Goal: Task Accomplishment & Management: Manage account settings

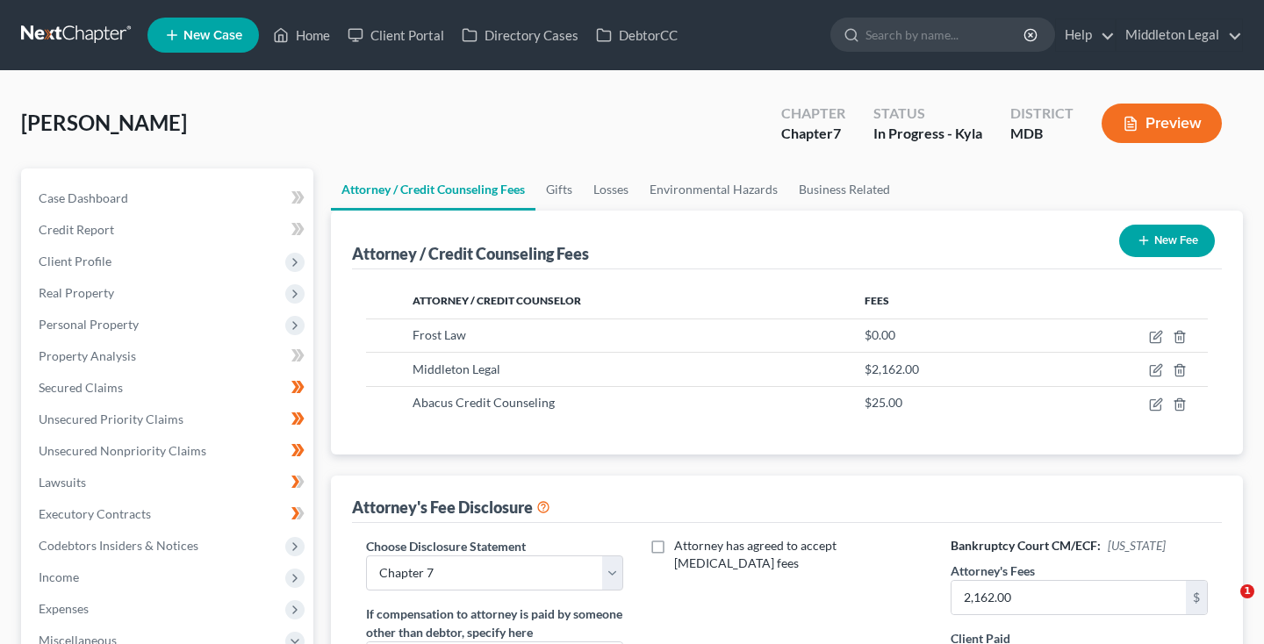
select select "2"
click at [110, 40] on link at bounding box center [77, 35] width 112 height 32
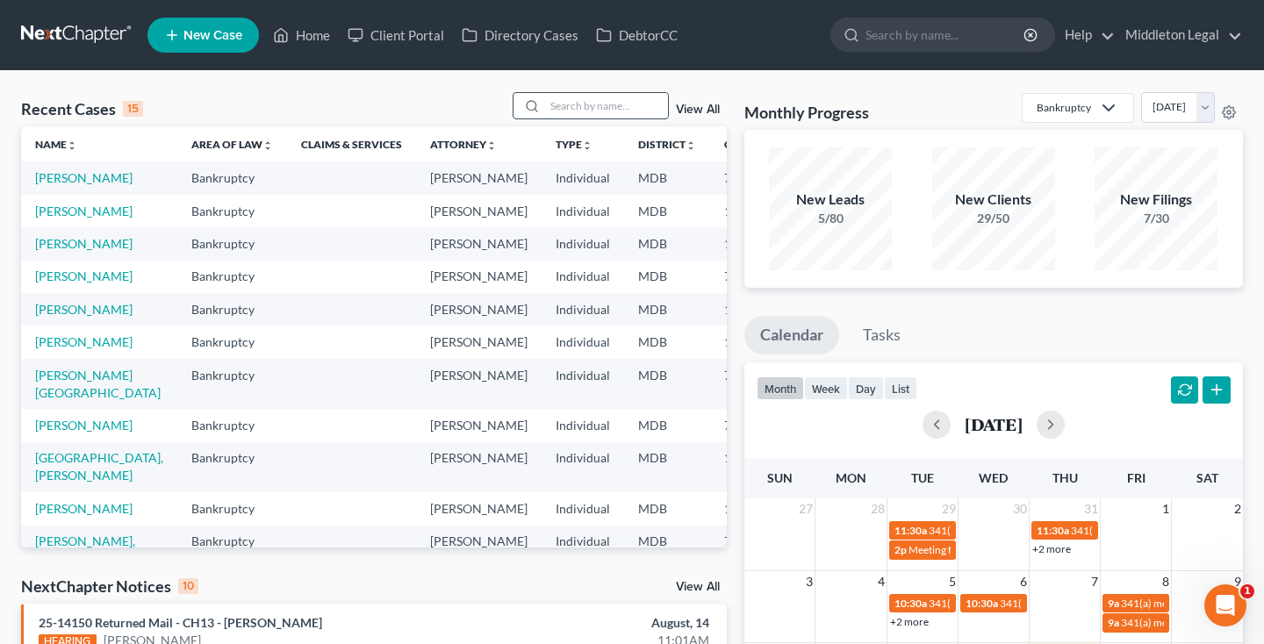
click at [600, 111] on input "search" at bounding box center [606, 105] width 123 height 25
type input "mitchell"
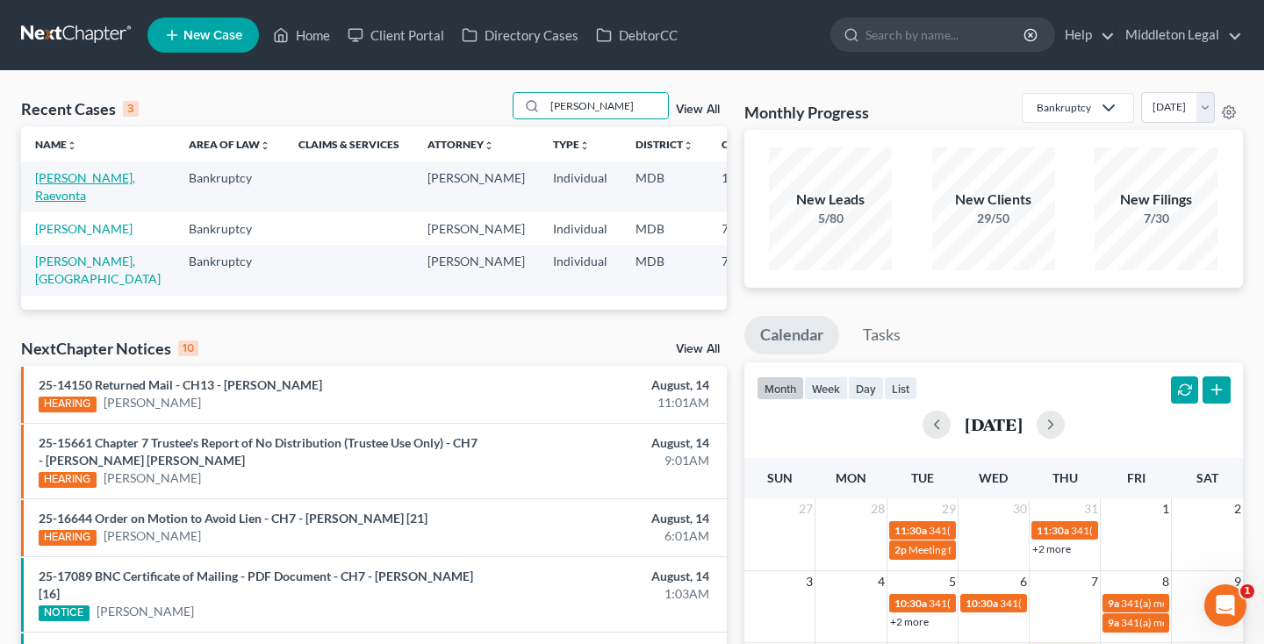
click at [54, 198] on link "Mitchell, Raevonta" at bounding box center [85, 186] width 100 height 32
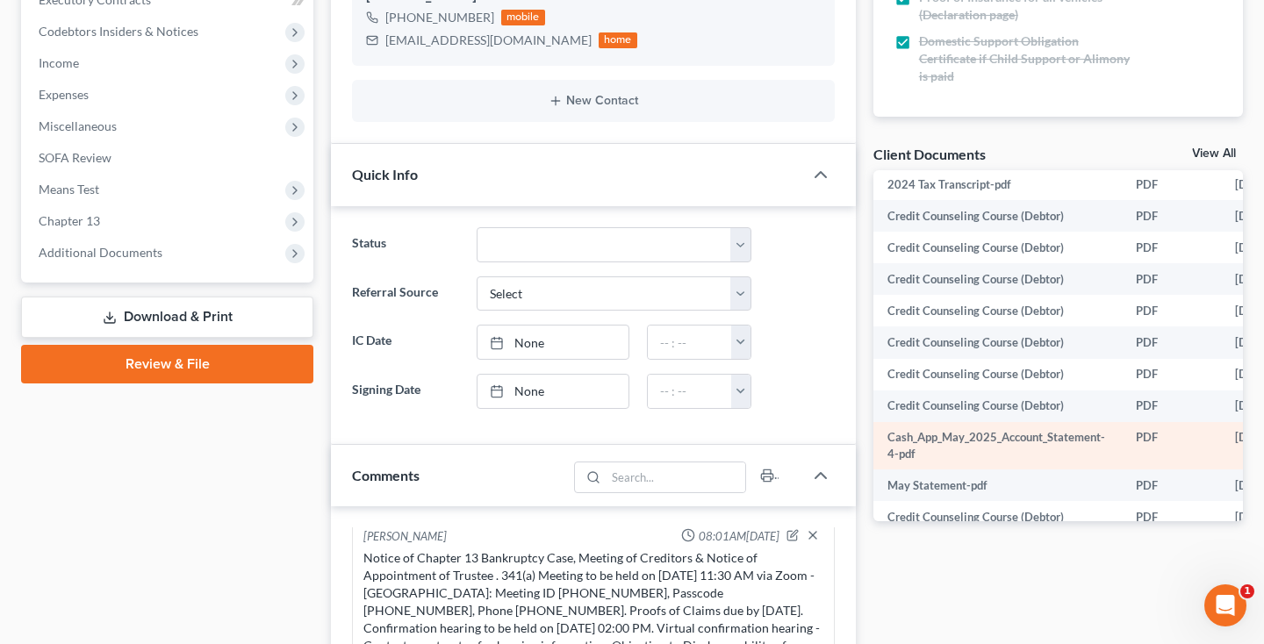
scroll to position [128, 0]
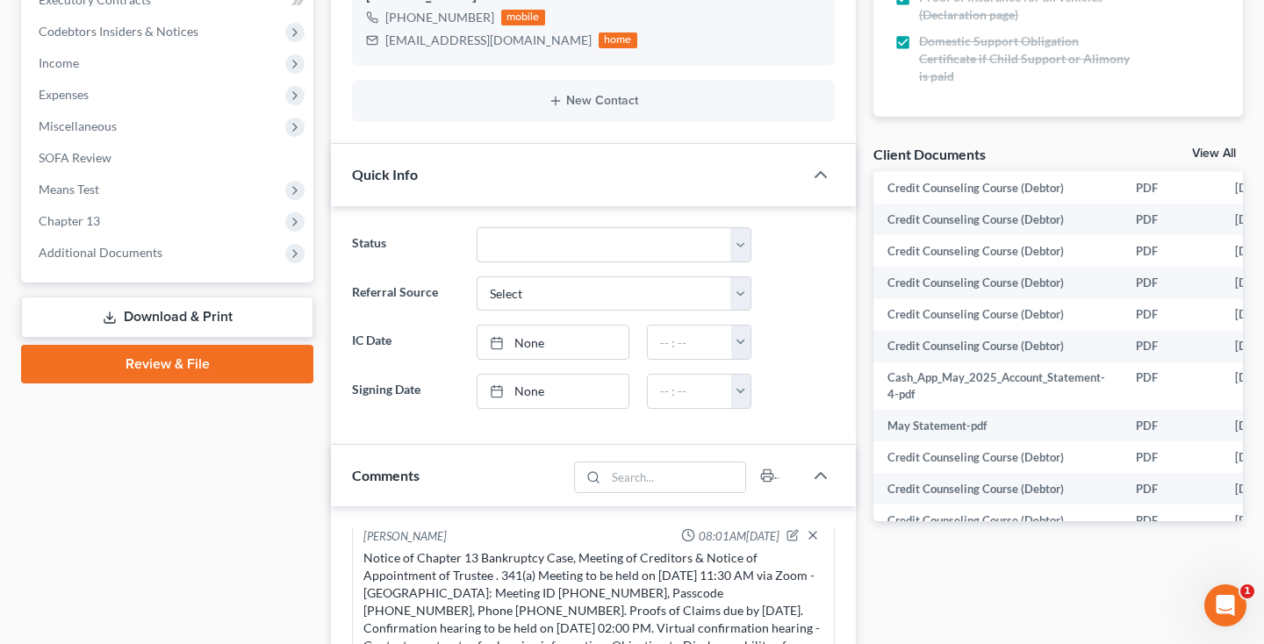
click at [1219, 151] on link "View All" at bounding box center [1214, 153] width 44 height 12
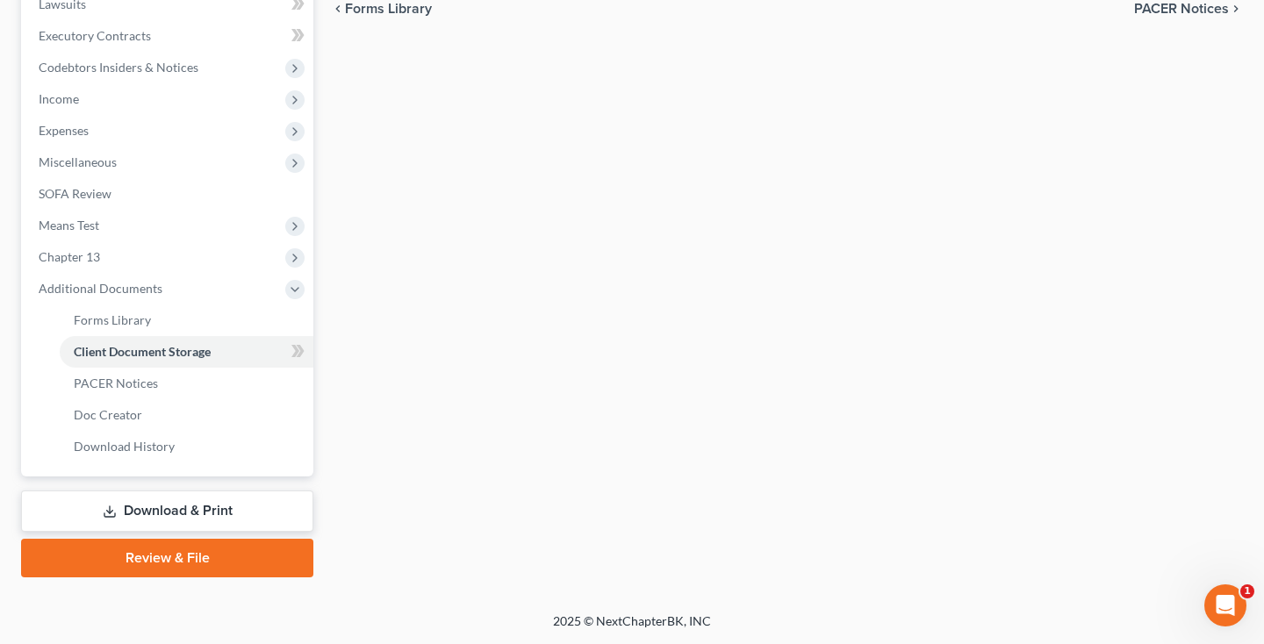
scroll to position [142, 0]
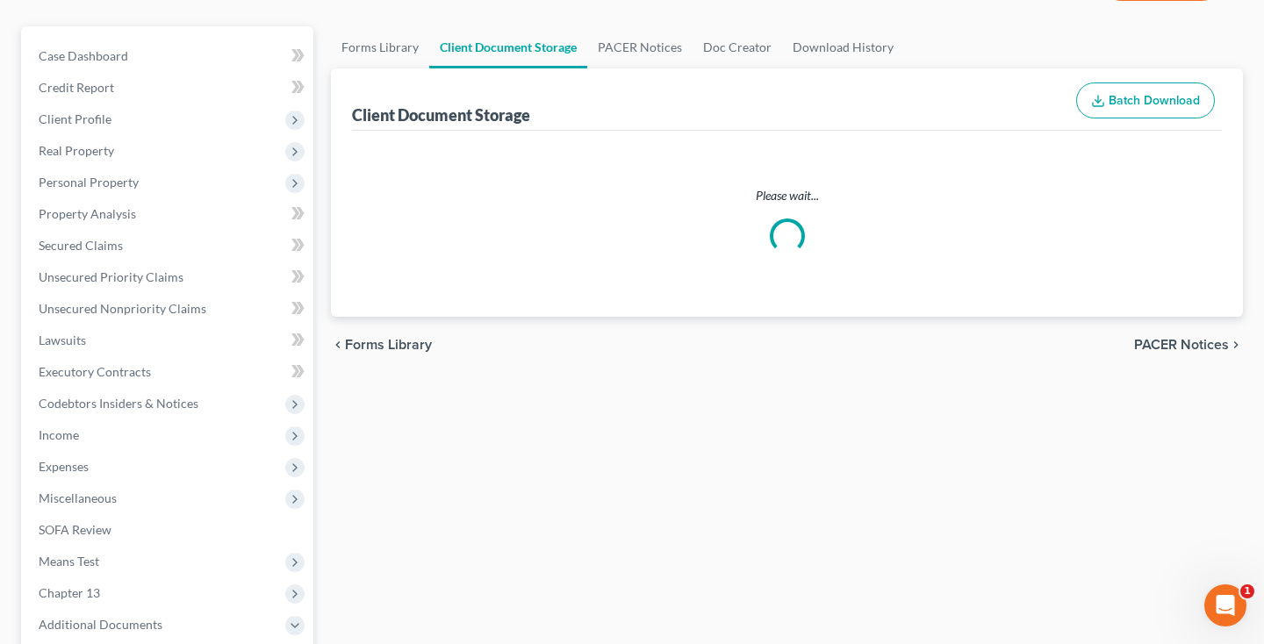
select select "14"
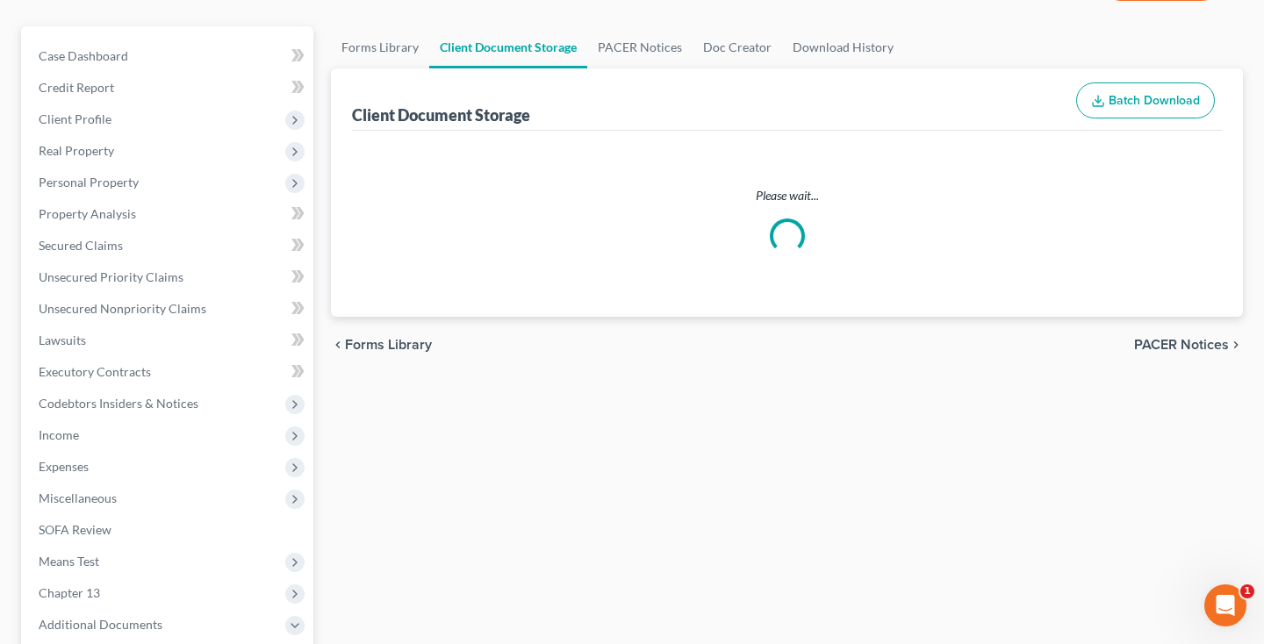
select select "14"
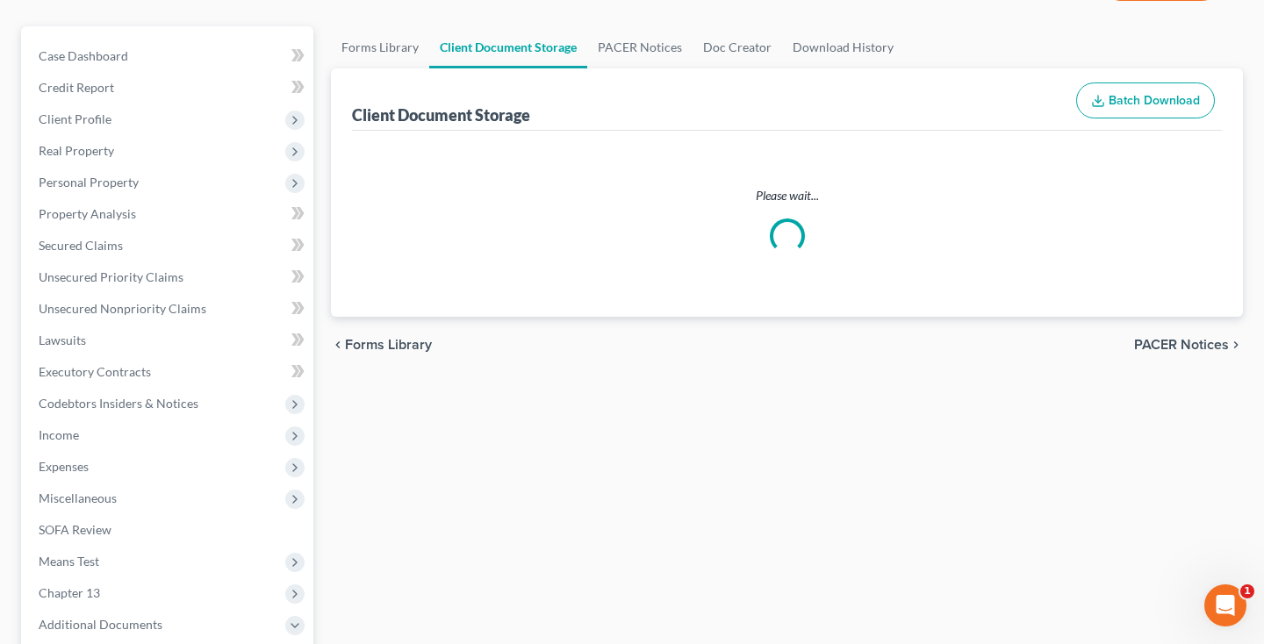
select select "14"
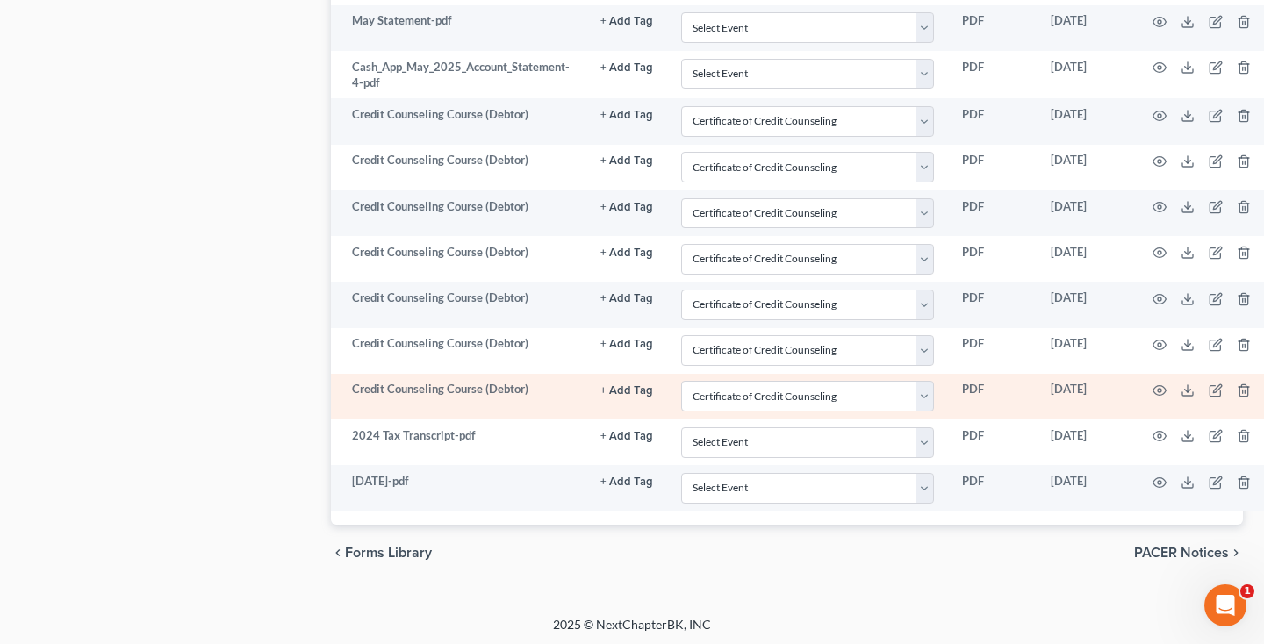
scroll to position [2945, 0]
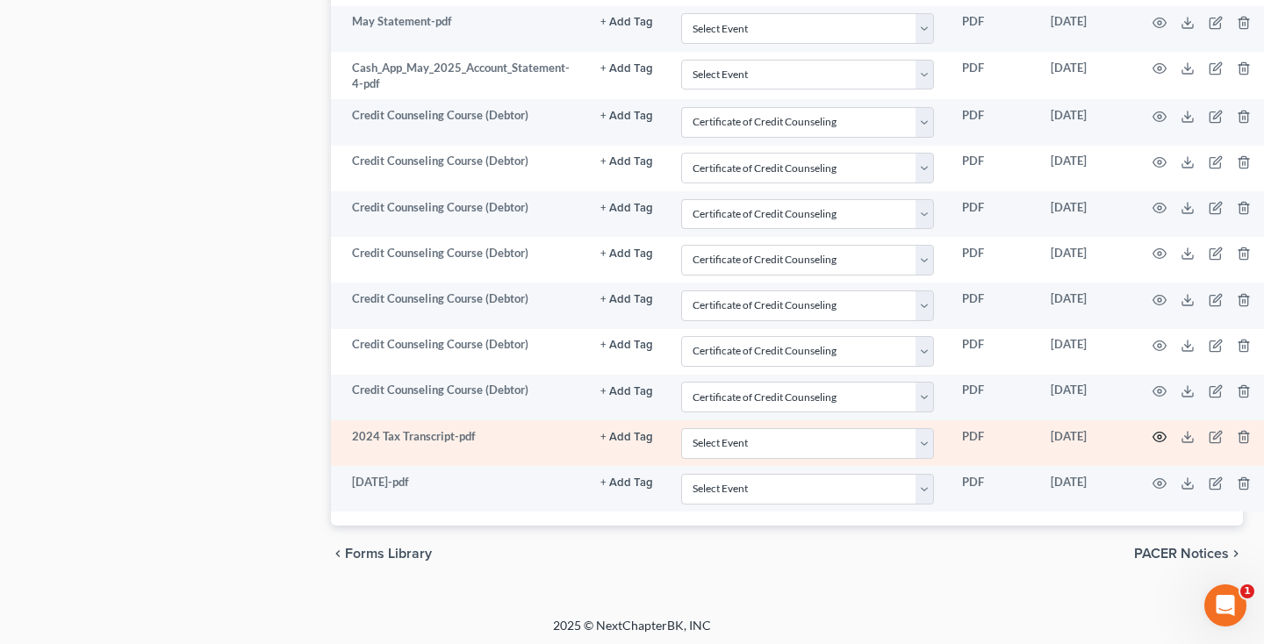
click at [1159, 436] on icon "button" at bounding box center [1160, 437] width 14 height 14
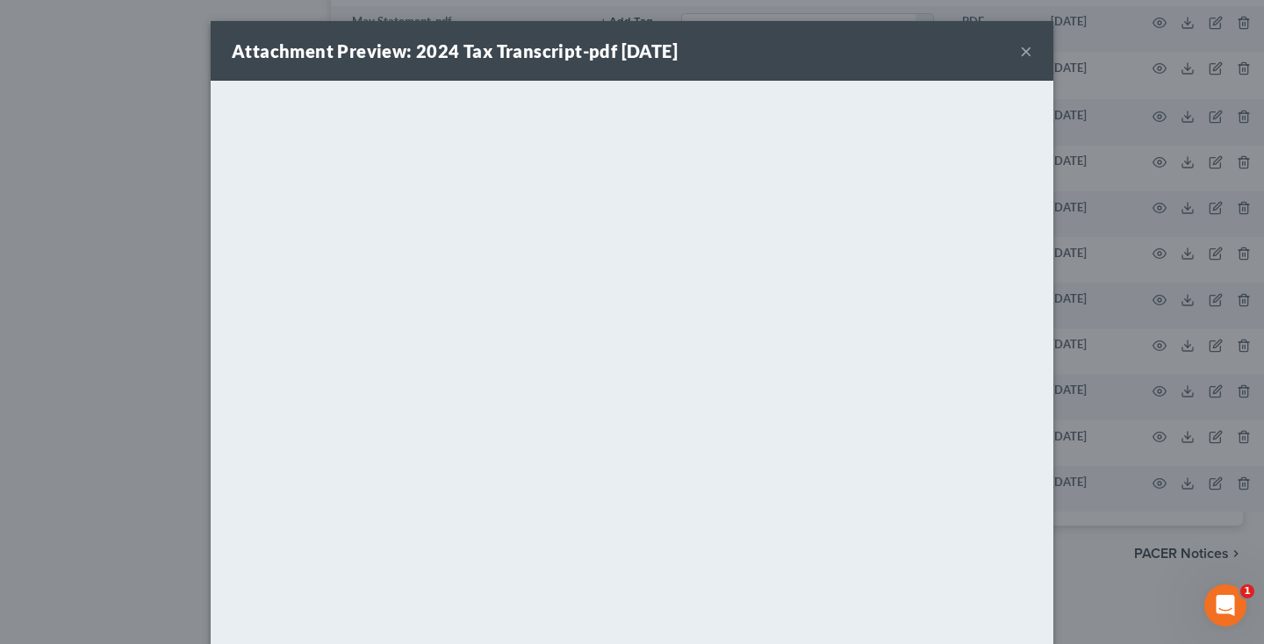
click at [1025, 54] on button "×" at bounding box center [1026, 50] width 12 height 21
